Goal: Information Seeking & Learning: Learn about a topic

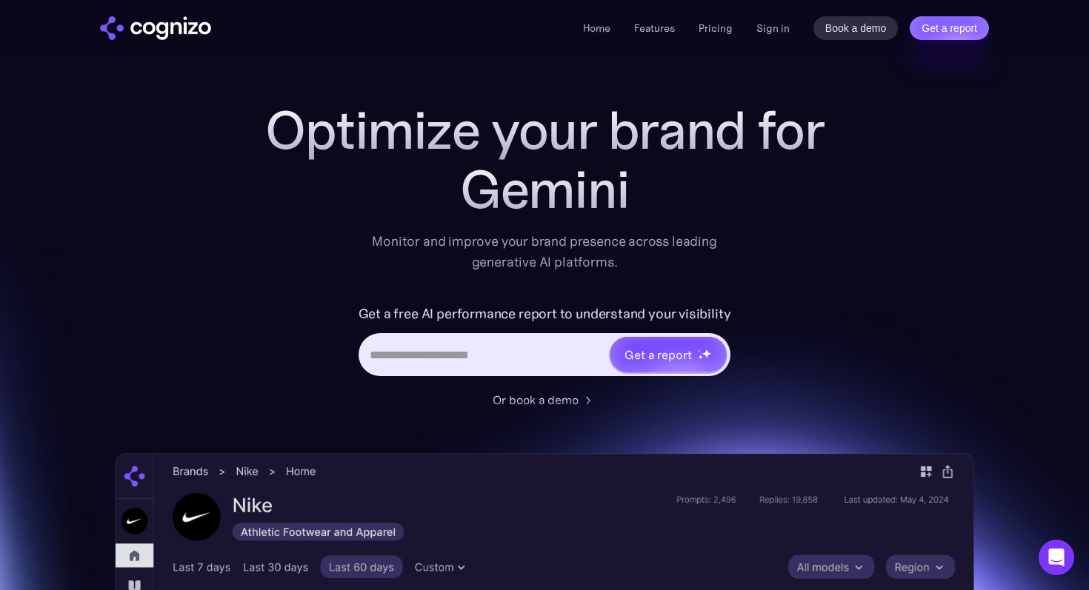
scroll to position [7, 0]
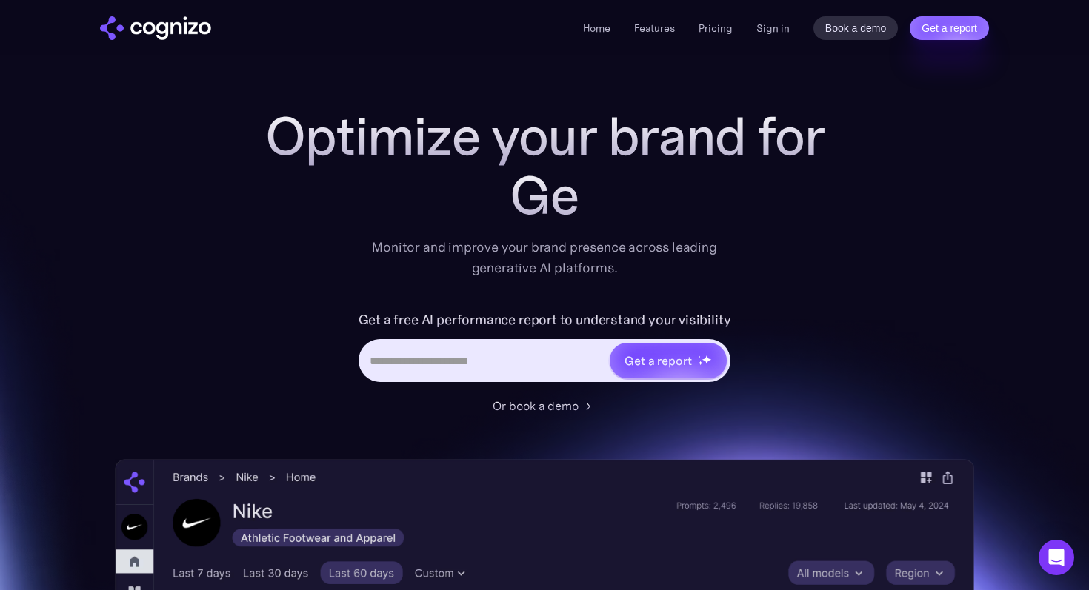
click at [168, 28] on img "home" at bounding box center [155, 28] width 111 height 24
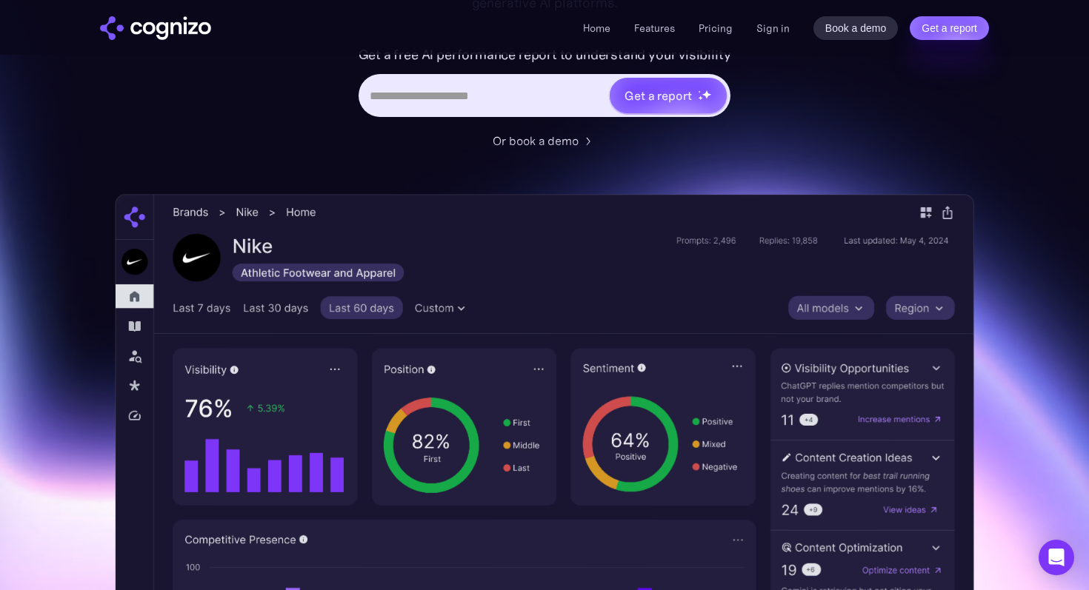
scroll to position [184, 0]
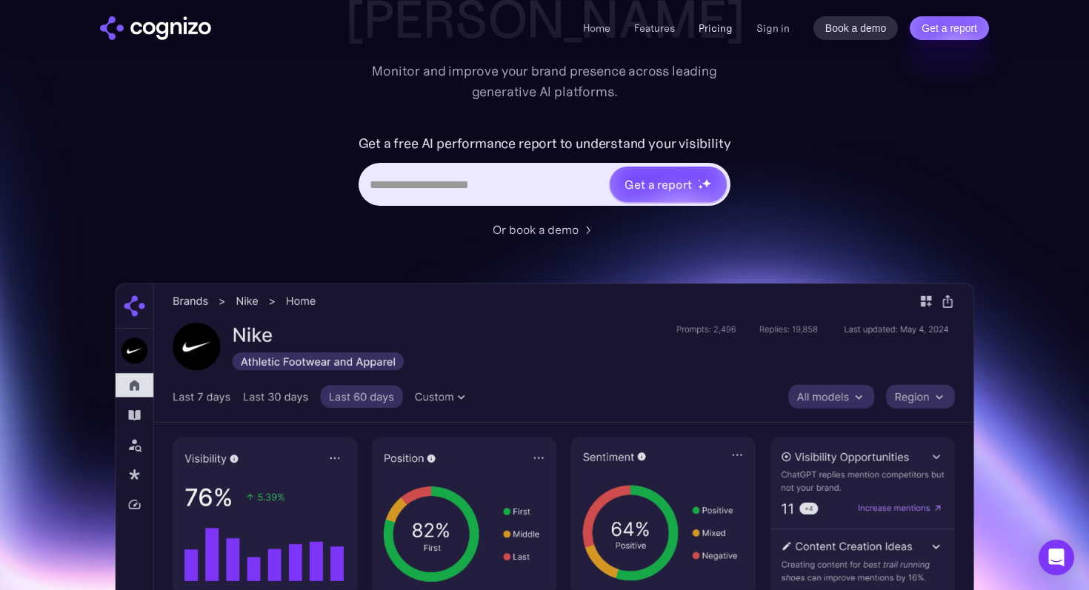
click at [727, 21] on link "Pricing" at bounding box center [715, 27] width 34 height 13
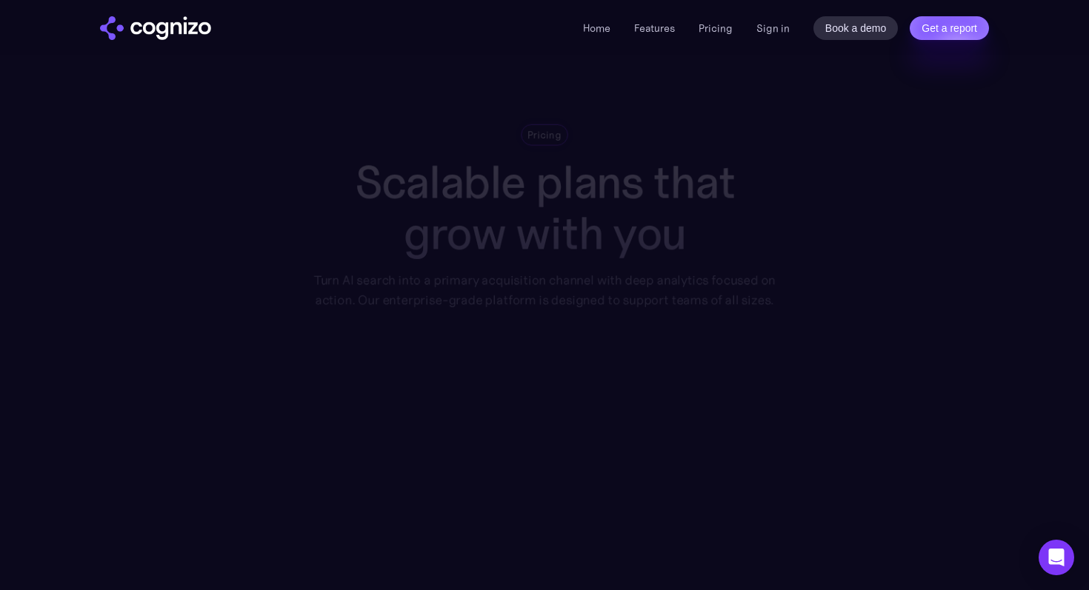
click at [718, 33] on link "Pricing" at bounding box center [715, 27] width 34 height 13
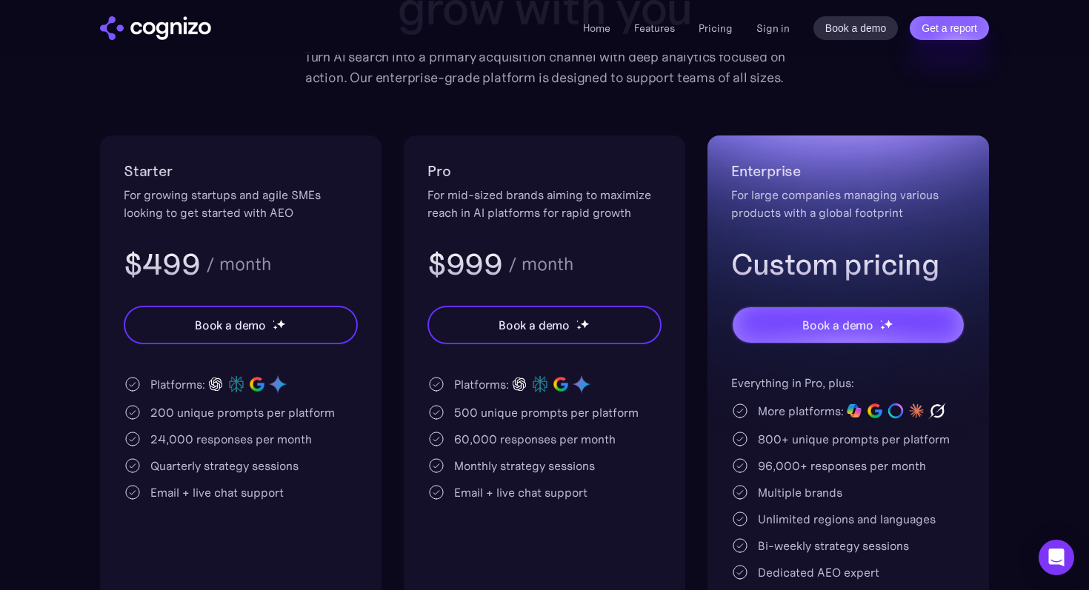
scroll to position [217, 0]
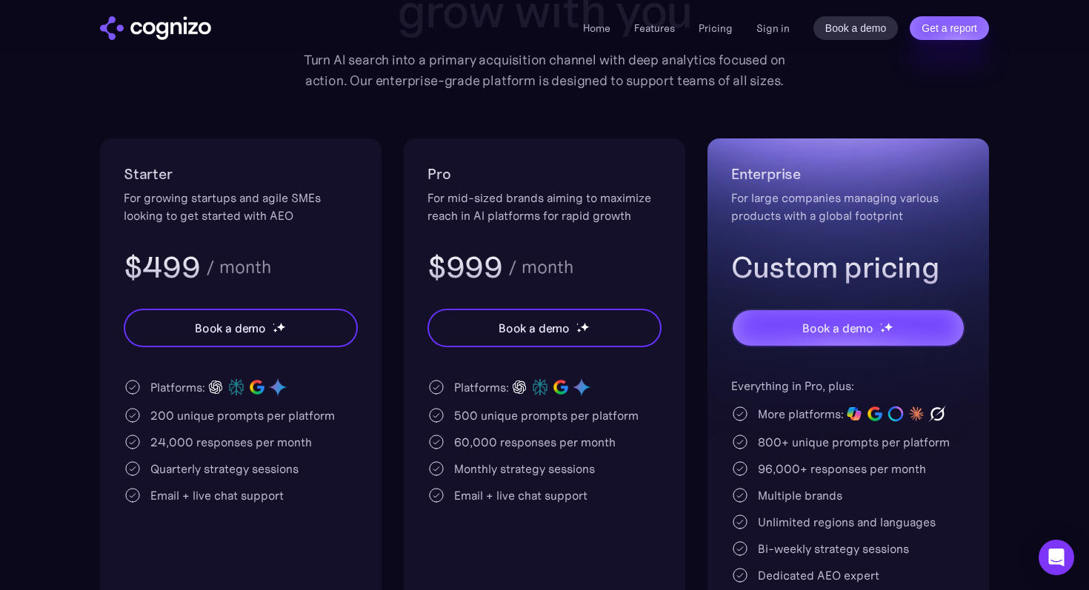
click at [171, 198] on div "For growing startups and agile SMEs looking to get started with AEO" at bounding box center [241, 207] width 234 height 36
click at [191, 424] on div "200 unique prompts per platform" at bounding box center [242, 416] width 184 height 18
click at [271, 219] on div "For growing startups and agile SMEs looking to get started with AEO" at bounding box center [241, 207] width 234 height 36
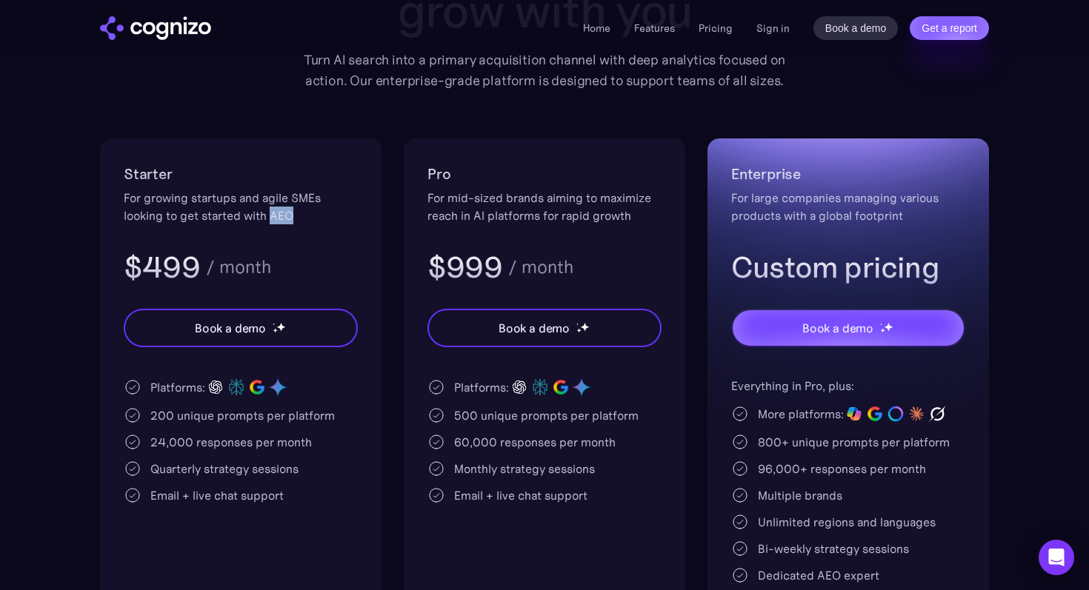
click at [271, 219] on div "For growing startups and agile SMEs looking to get started with AEO" at bounding box center [241, 207] width 234 height 36
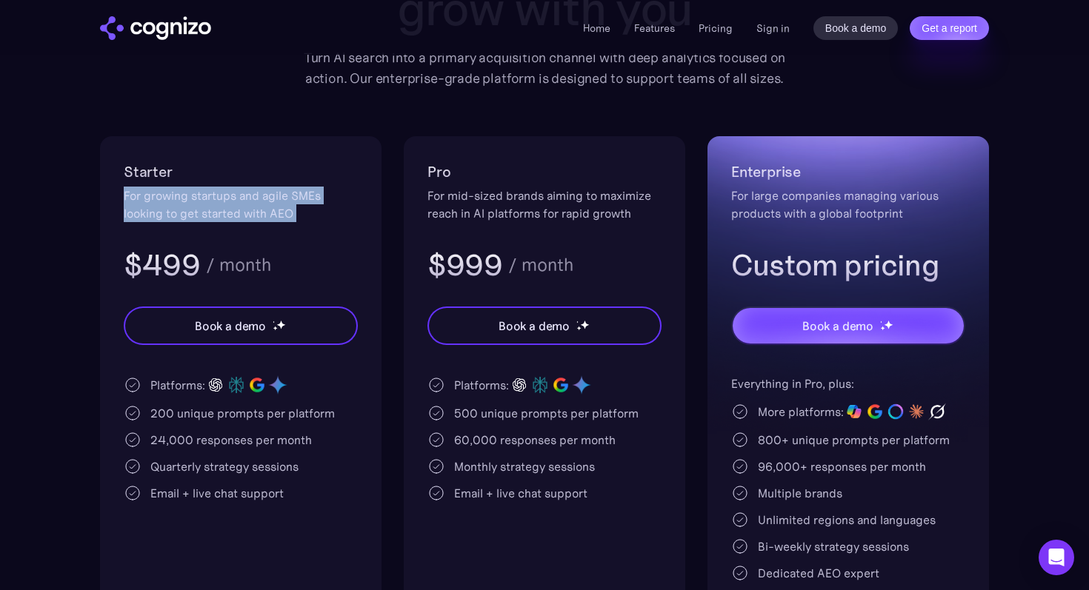
scroll to position [223, 0]
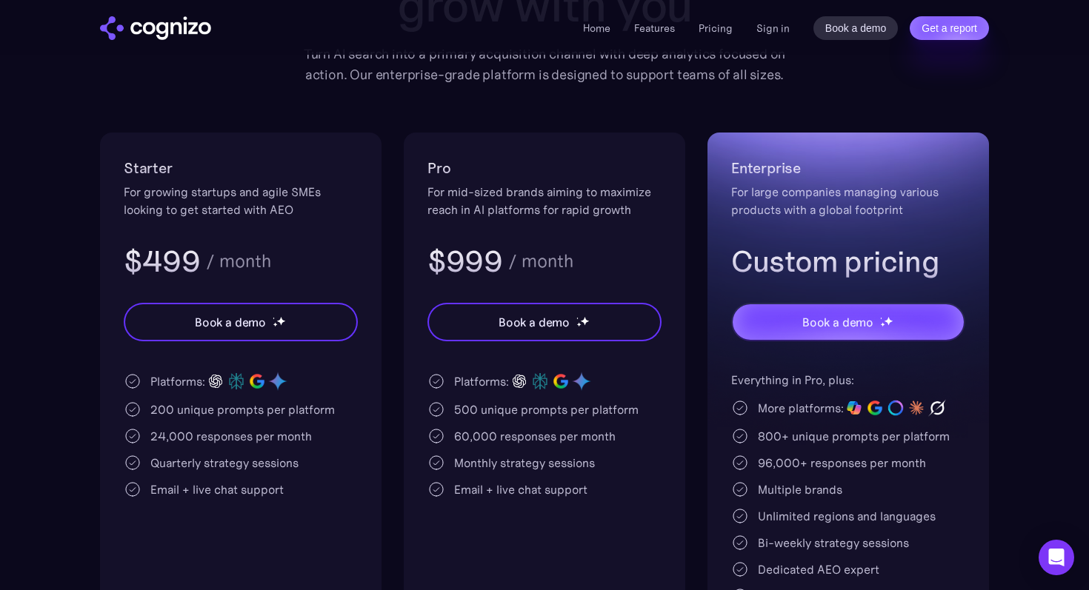
click at [266, 422] on div "Platforms: 200 unique prompts per platform 24,000 responses per month Quarterly…" at bounding box center [241, 434] width 234 height 127
click at [264, 408] on div "200 unique prompts per platform" at bounding box center [242, 410] width 184 height 18
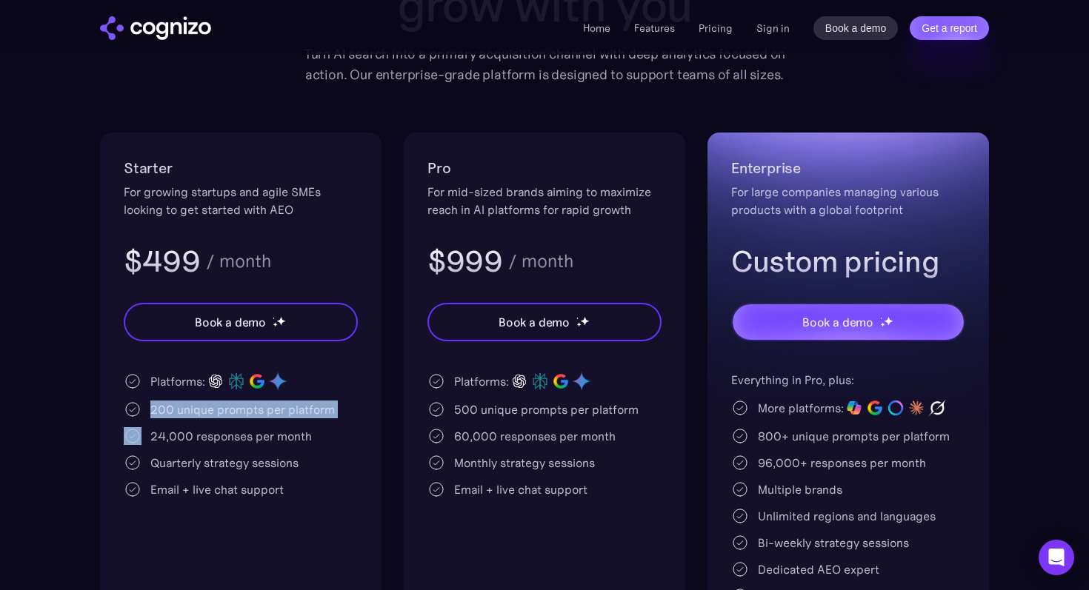
click at [264, 408] on div "200 unique prompts per platform" at bounding box center [242, 410] width 184 height 18
click at [258, 410] on div "200 unique prompts per platform" at bounding box center [242, 410] width 184 height 18
